Goal: Obtain resource: Obtain resource

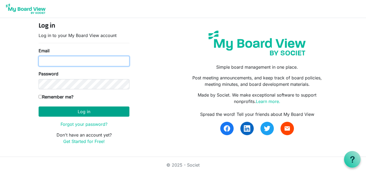
type input "[EMAIL_ADDRESS][DOMAIN_NAME]"
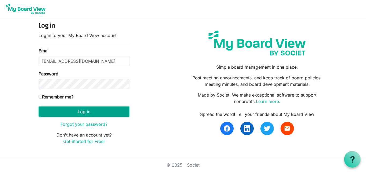
click at [94, 112] on button "Log in" at bounding box center [84, 111] width 91 height 10
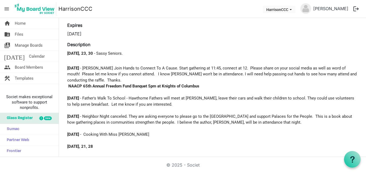
scroll to position [38, 0]
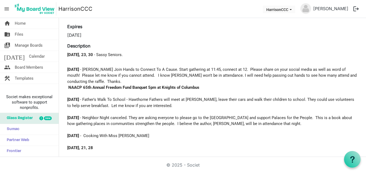
click at [359, 53] on main "Home Upcoming Dates - September/October Upcoming Dates - September/October 9/9/…" at bounding box center [212, 133] width 307 height 306
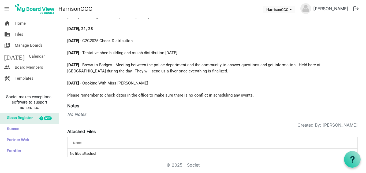
scroll to position [168, 0]
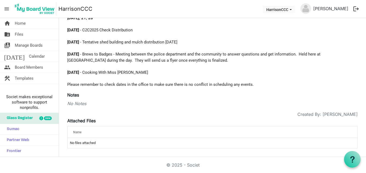
click at [84, 99] on div "Notes No Notes" at bounding box center [212, 99] width 290 height 15
click at [86, 133] on div "Name" at bounding box center [195, 132] width 249 height 8
click at [89, 147] on td "No files attached" at bounding box center [212, 143] width 290 height 10
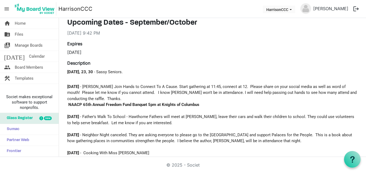
scroll to position [0, 0]
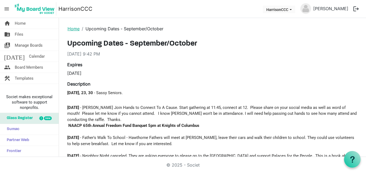
click at [71, 28] on link "Home" at bounding box center [73, 28] width 12 height 5
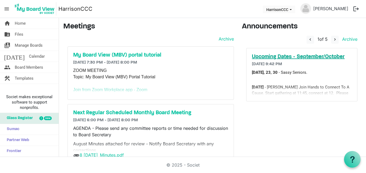
click at [265, 58] on h5 "Upcoming Dates - September/October" at bounding box center [302, 57] width 100 height 6
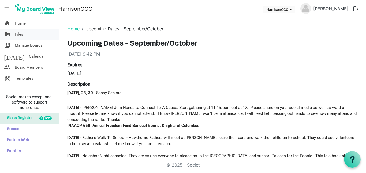
click at [16, 35] on span "Files" at bounding box center [19, 34] width 9 height 11
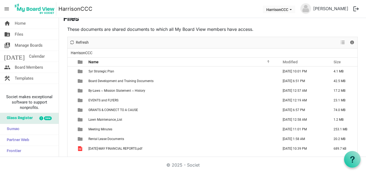
scroll to position [7, 0]
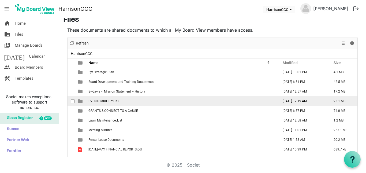
click at [120, 102] on td "EVENTS and FLYERS" at bounding box center [182, 101] width 190 height 10
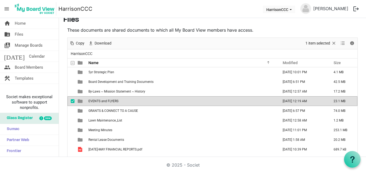
click at [119, 101] on td "EVENTS and FLYERS" at bounding box center [182, 101] width 190 height 10
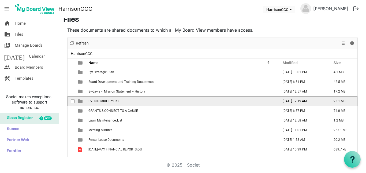
click at [119, 101] on td "EVENTS and FLYERS" at bounding box center [182, 101] width 190 height 10
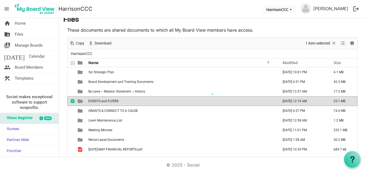
scroll to position [8, 0]
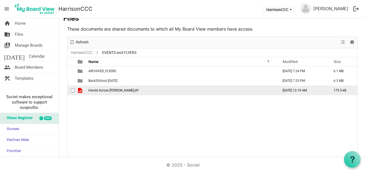
click at [114, 89] on span "Hands Across Harrison.jfif" at bounding box center [113, 90] width 50 height 4
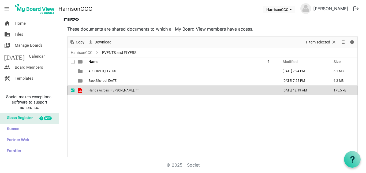
click at [114, 89] on span "Hands Across Harrison.jfif" at bounding box center [113, 90] width 50 height 4
click at [28, 46] on span "Manage Boards" at bounding box center [29, 45] width 28 height 11
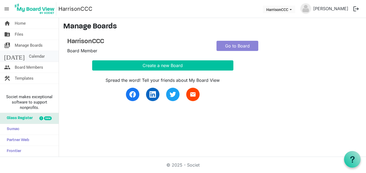
click at [29, 55] on span "Calendar" at bounding box center [37, 56] width 16 height 11
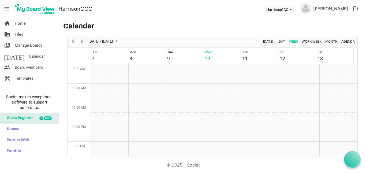
scroll to position [173, 0]
click at [23, 64] on span "Board Members" at bounding box center [29, 67] width 28 height 11
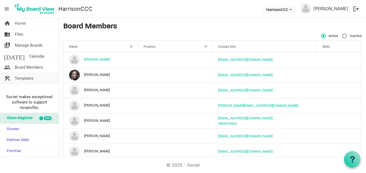
click at [23, 75] on span "Templates" at bounding box center [24, 78] width 19 height 11
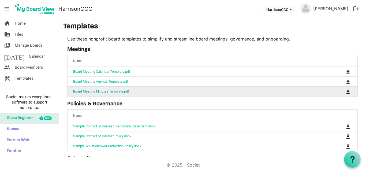
click at [110, 91] on link "Board Meeting Minutes Template.pdf" at bounding box center [101, 91] width 56 height 4
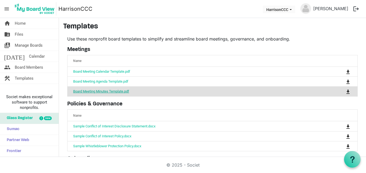
click at [110, 91] on link "Board Meeting Minutes Template.pdf" at bounding box center [101, 91] width 56 height 4
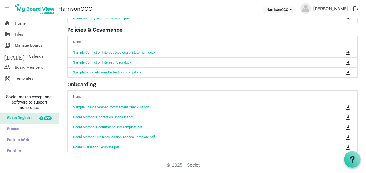
scroll to position [77, 0]
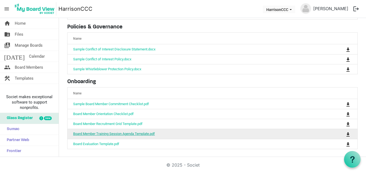
click at [121, 131] on link "Board Member Training Session Agenda Template.pdf" at bounding box center [114, 133] width 82 height 4
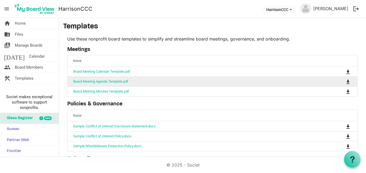
click at [253, 79] on td "Board Meeting Agenda Template.pdf" at bounding box center [195, 81] width 256 height 10
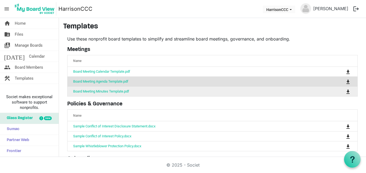
click at [207, 86] on td "Board Meeting Minutes Template.pdf" at bounding box center [195, 91] width 256 height 10
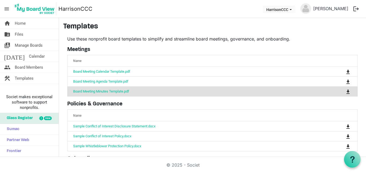
click at [207, 86] on td "Board Meeting Minutes Template.pdf" at bounding box center [195, 91] width 256 height 10
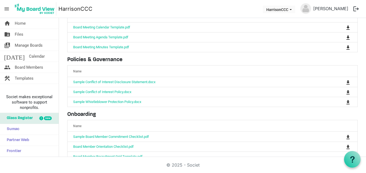
scroll to position [37, 0]
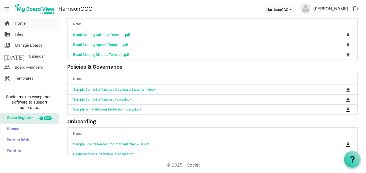
click at [25, 23] on span "Home" at bounding box center [20, 23] width 11 height 11
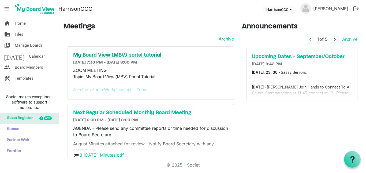
click at [145, 54] on h5 "My Board View (MBV) portal tutorial" at bounding box center [150, 55] width 155 height 6
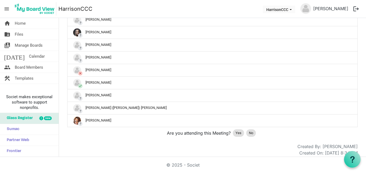
scroll to position [274, 0]
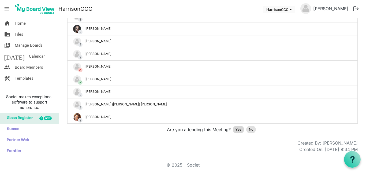
click at [235, 130] on span "Yes" at bounding box center [238, 129] width 6 height 5
